Goal: Find specific page/section: Find specific page/section

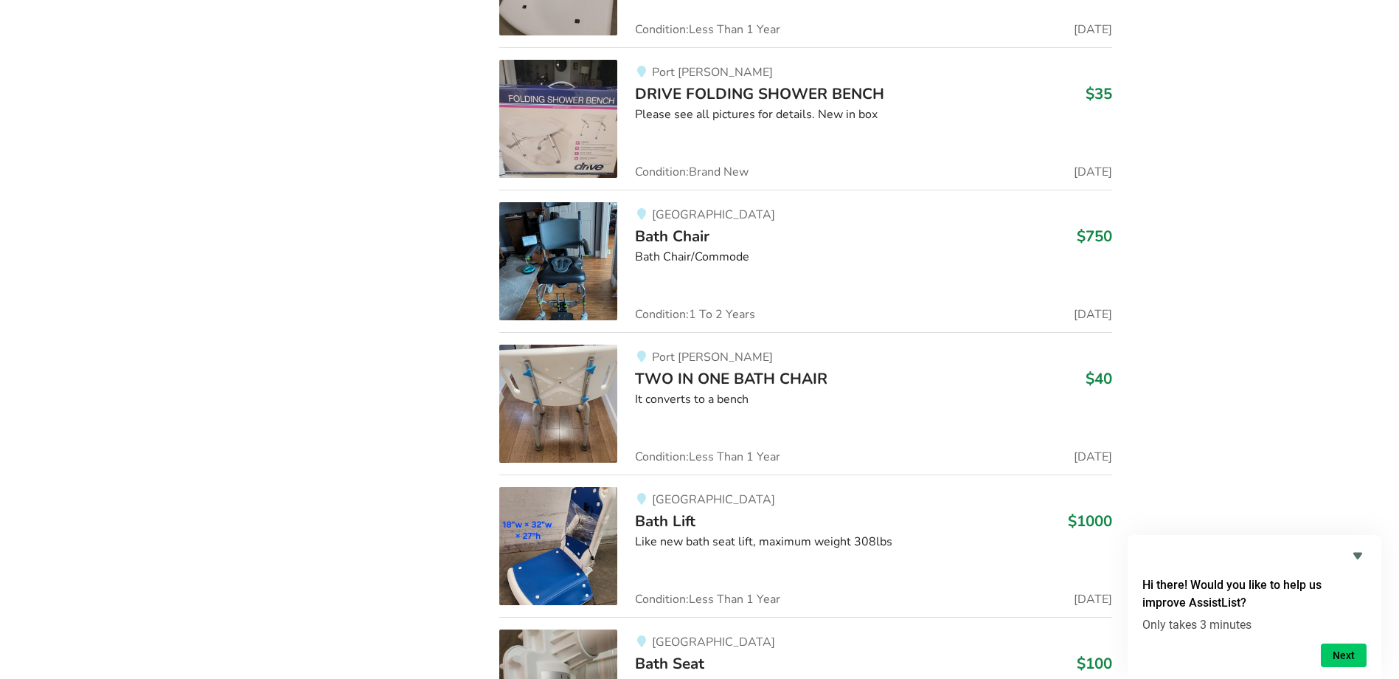
scroll to position [2628, 0]
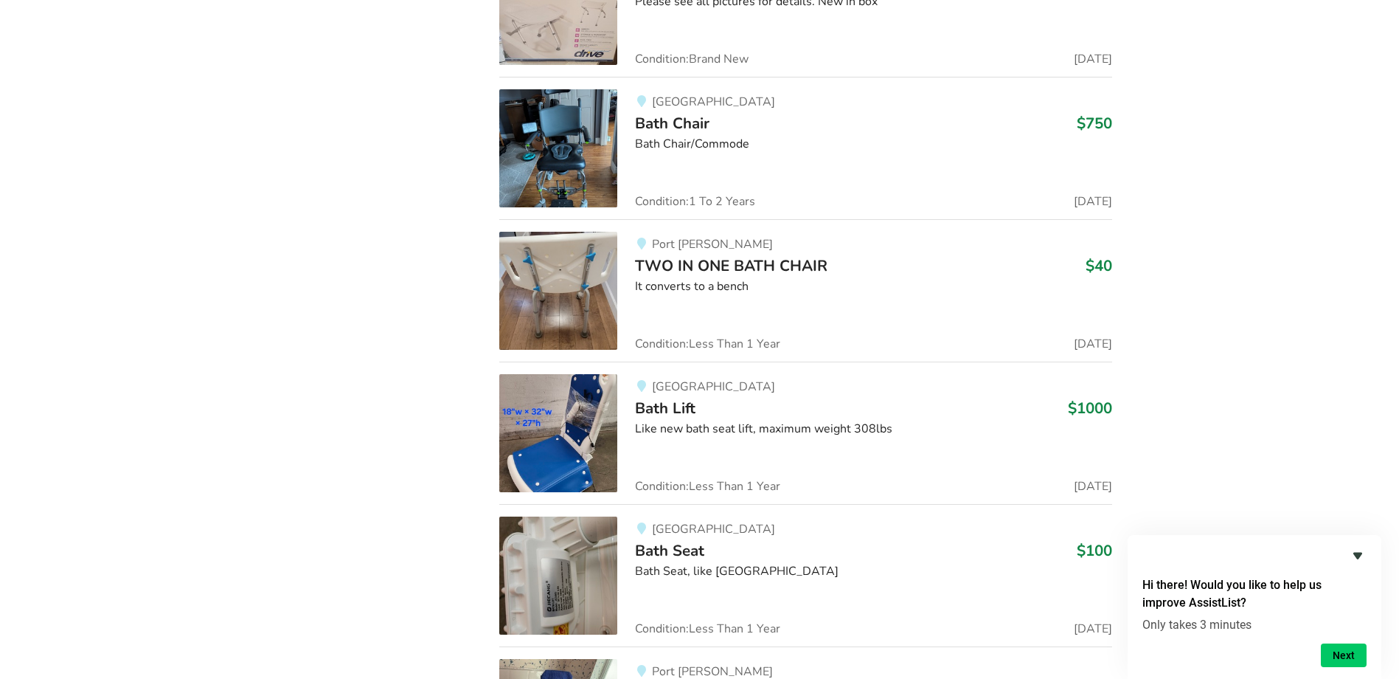
click at [1353, 557] on icon "Hide survey" at bounding box center [1358, 556] width 18 height 18
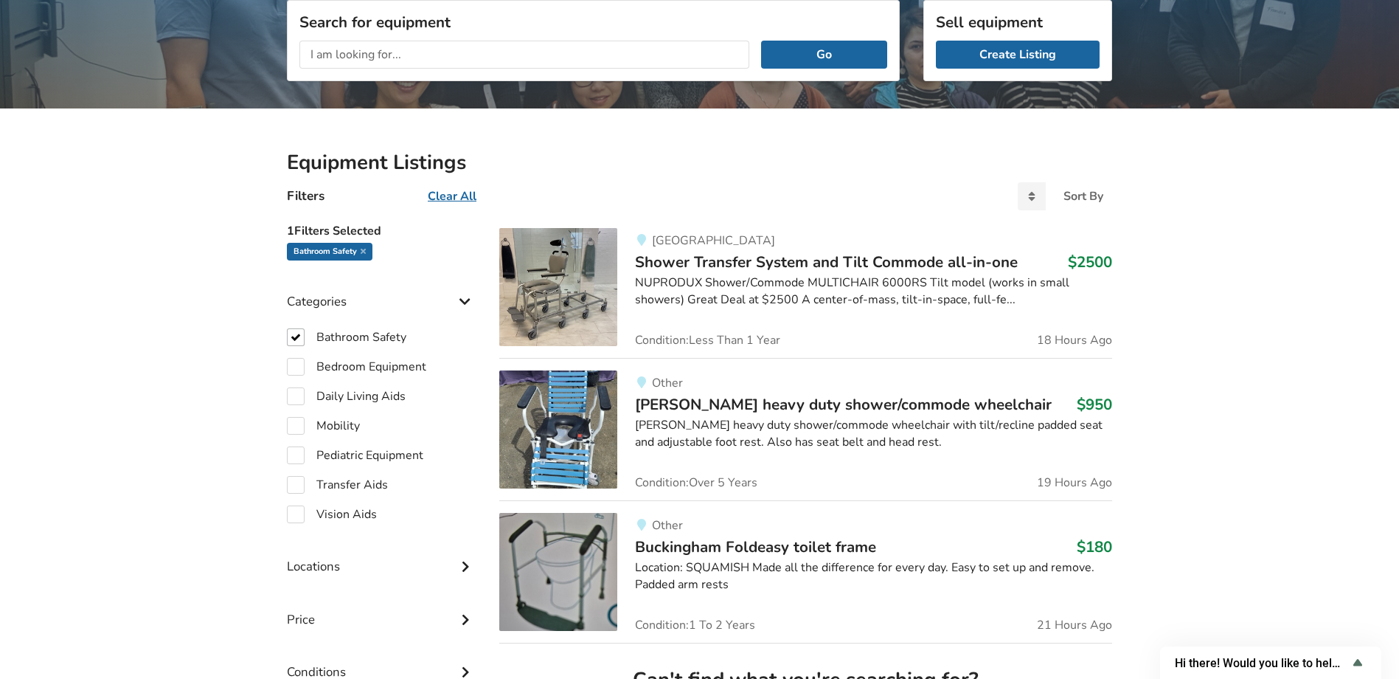
scroll to position [221, 0]
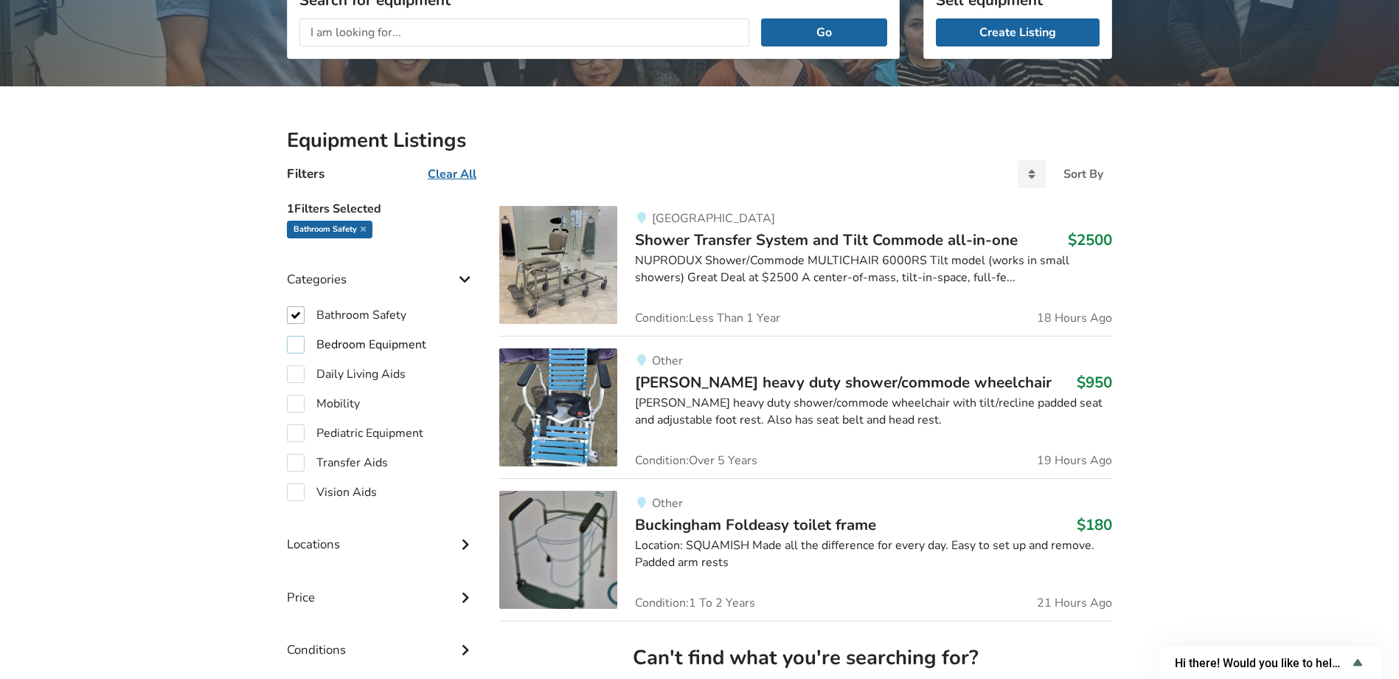
click at [294, 342] on label "Bedroom Equipment" at bounding box center [356, 345] width 139 height 18
checkbox input "true"
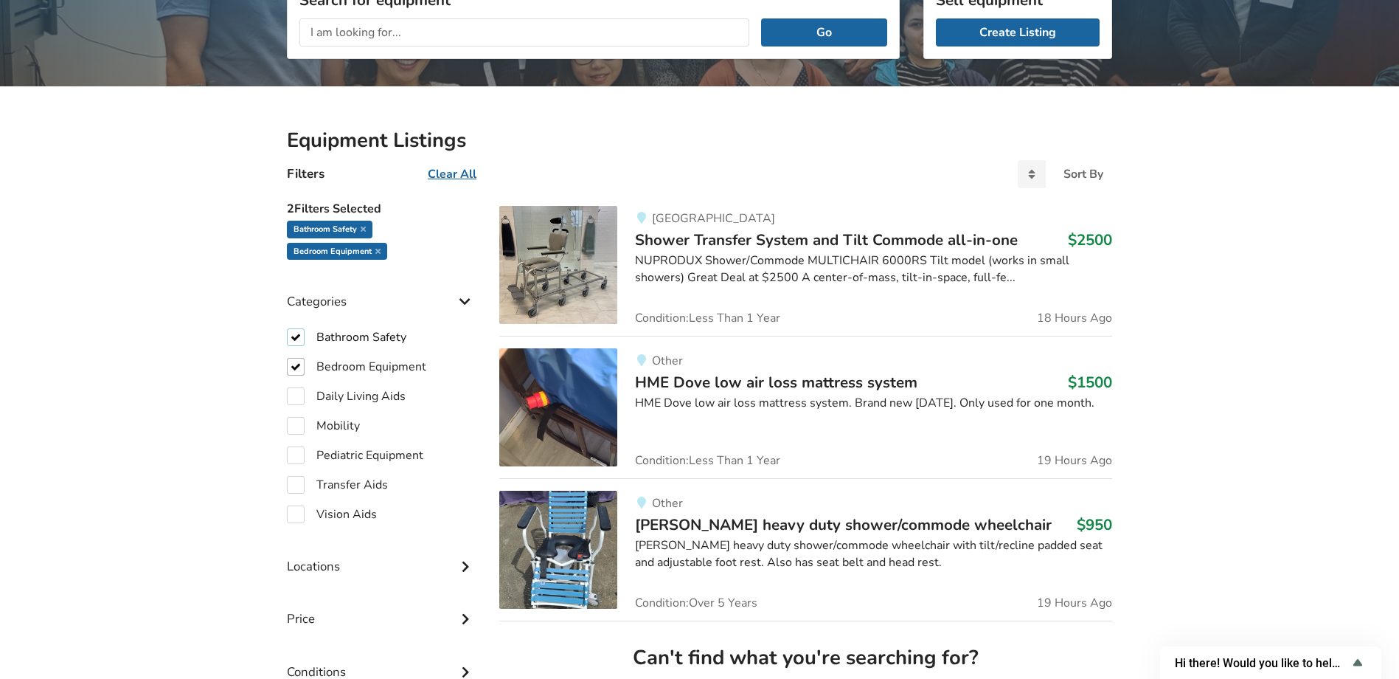
click at [297, 335] on label "Bathroom Safety" at bounding box center [347, 337] width 120 height 18
checkbox input "false"
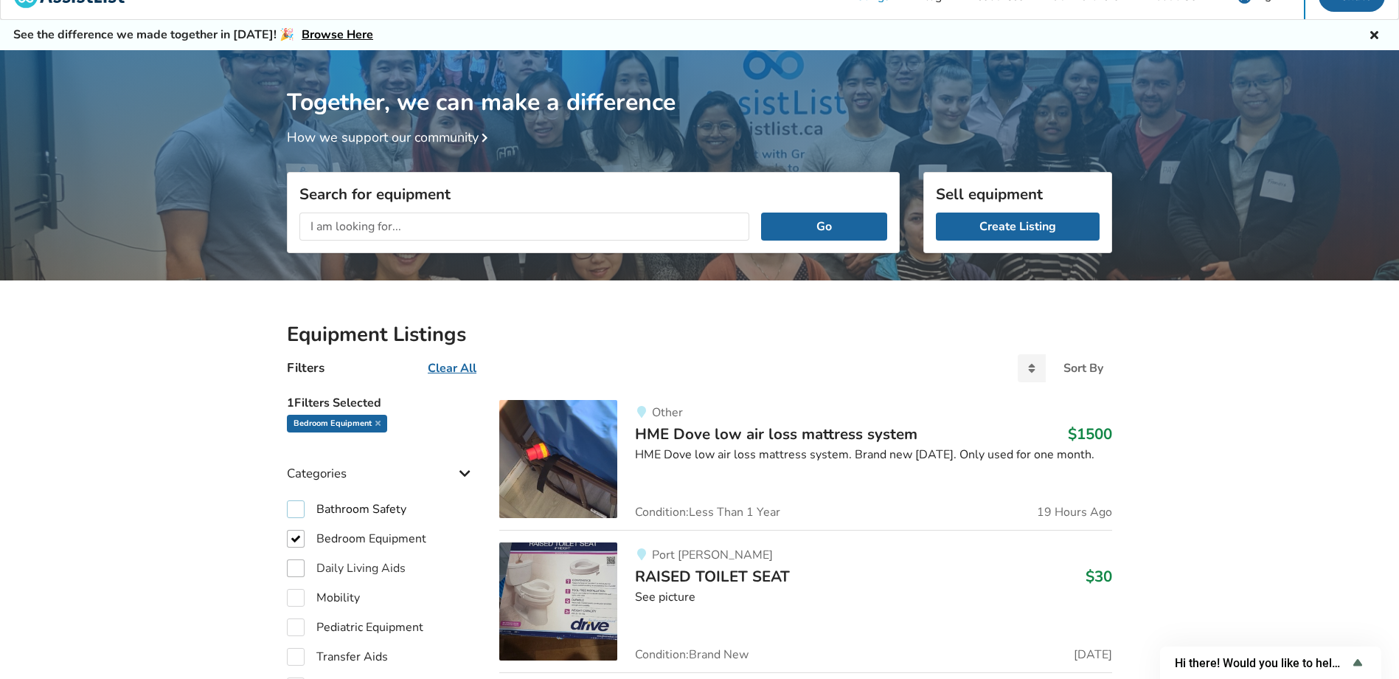
scroll to position [74, 0]
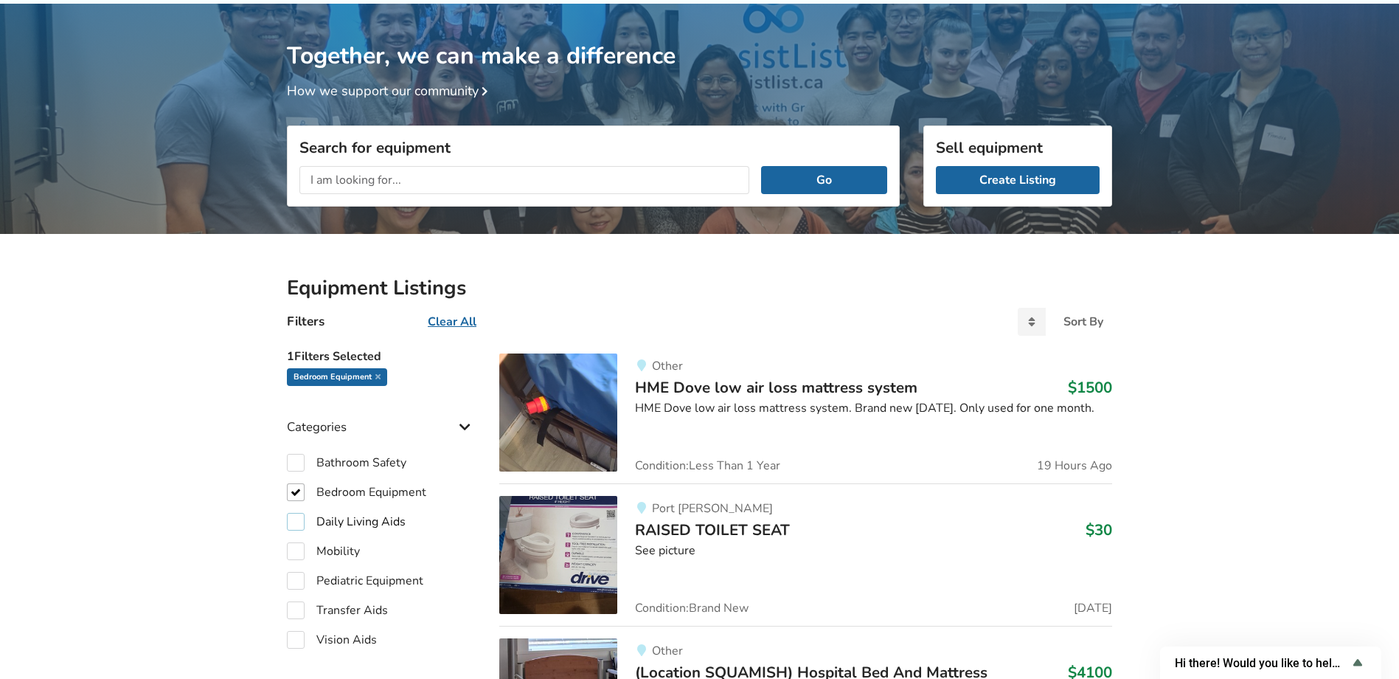
click at [302, 519] on label "Daily Living Aids" at bounding box center [346, 522] width 119 height 18
checkbox input "true"
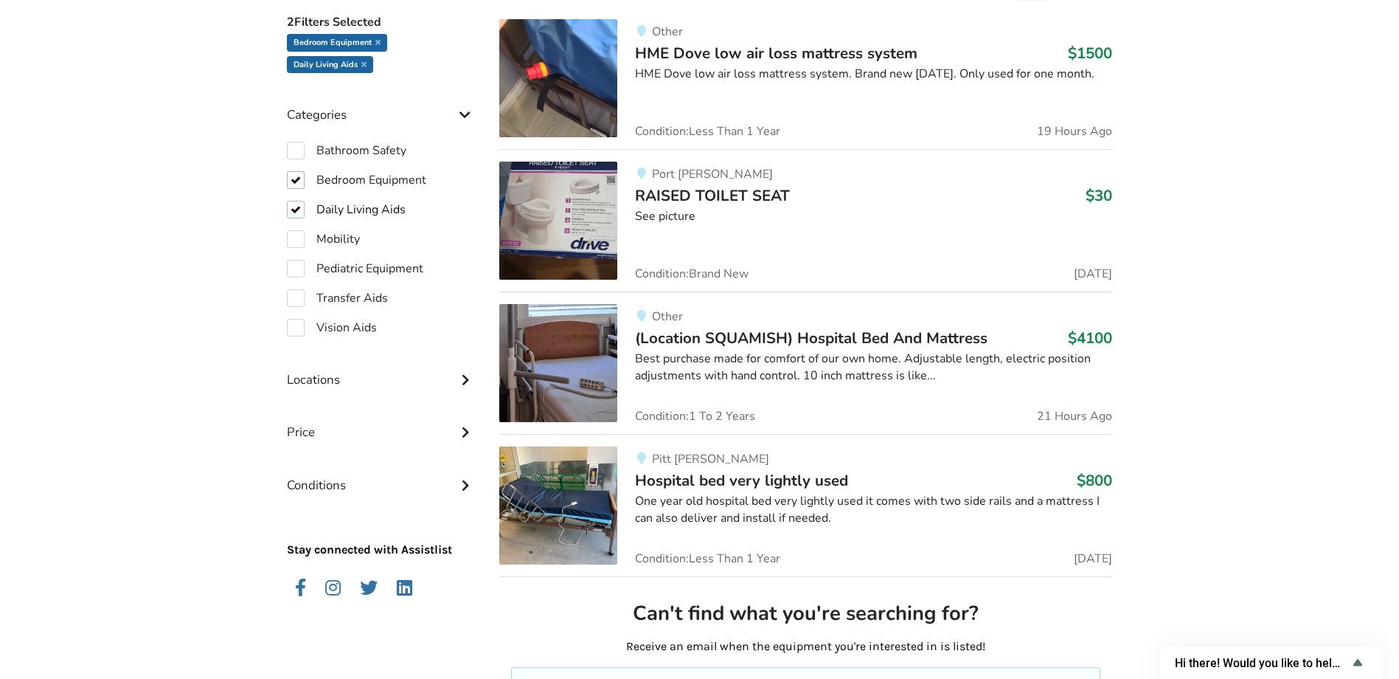
scroll to position [443, 0]
